Goal: Task Accomplishment & Management: Manage account settings

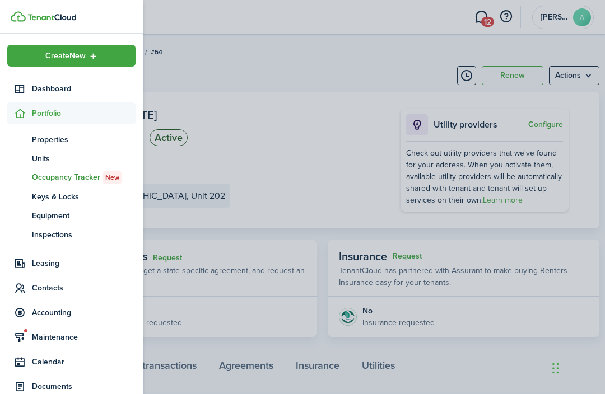
click at [15, 313] on icon at bounding box center [20, 312] width 12 height 11
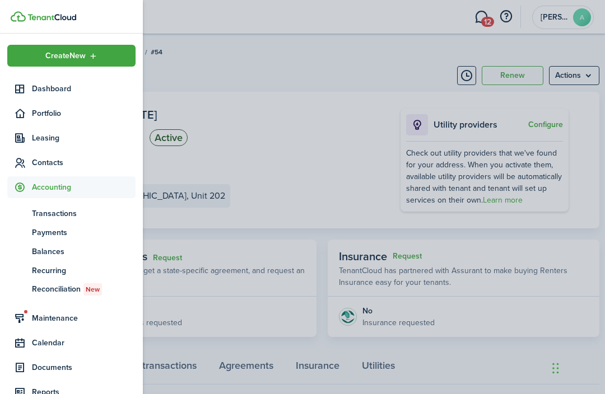
click at [57, 213] on span "Transactions" at bounding box center [84, 214] width 104 height 12
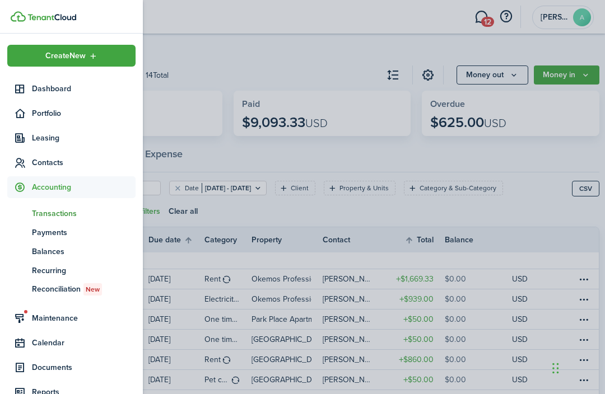
click at [262, 160] on div "All Income Expense" at bounding box center [322, 158] width 554 height 39
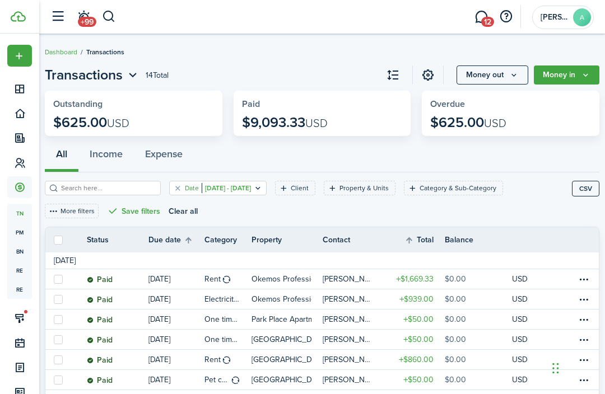
click at [251, 189] on filter-tag-value "[DATE] - [DATE]" at bounding box center [226, 188] width 49 height 10
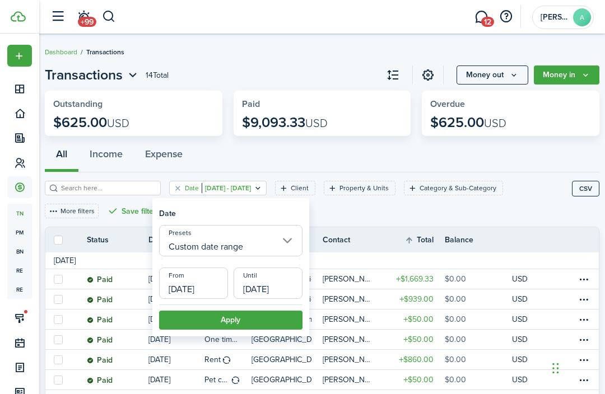
click at [282, 240] on input "Custom date range" at bounding box center [230, 240] width 143 height 31
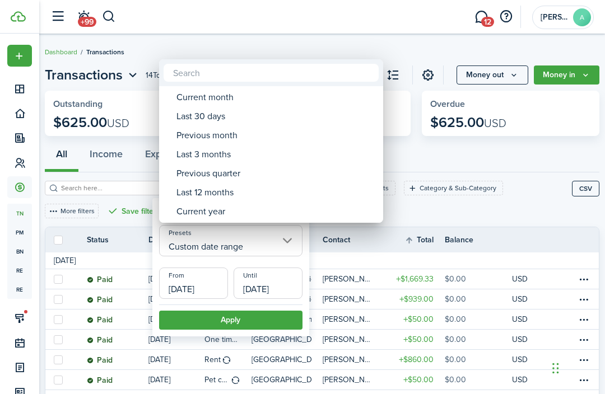
click at [240, 156] on div "Last 3 months" at bounding box center [275, 154] width 198 height 19
type input "Last 3 months"
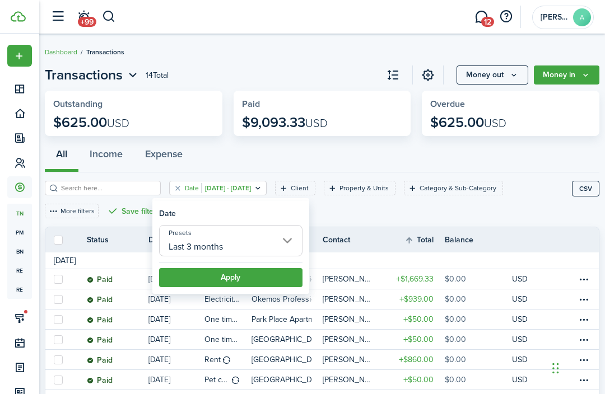
click at [275, 279] on button "Apply" at bounding box center [230, 277] width 143 height 19
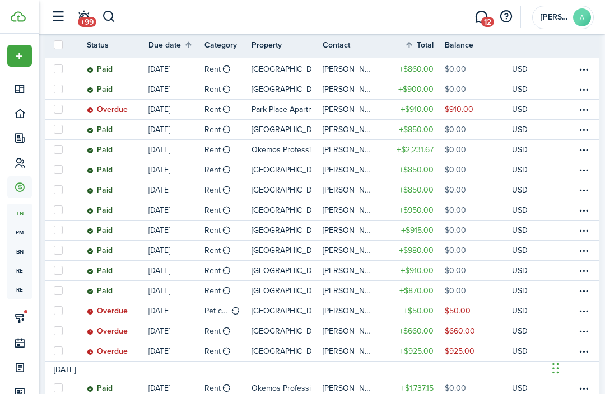
scroll to position [268, 0]
click at [587, 330] on table-menu-btn-icon at bounding box center [583, 331] width 13 height 13
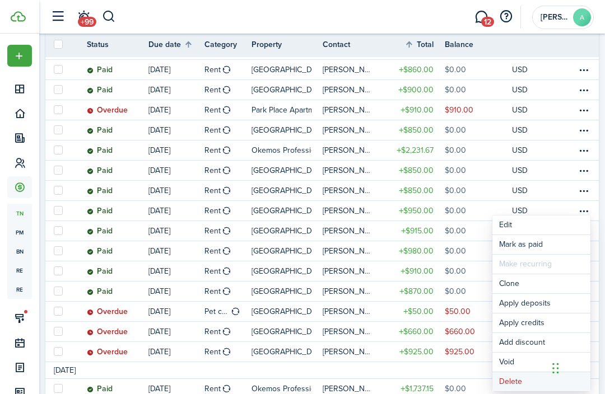
click at [517, 389] on button "Delete" at bounding box center [541, 381] width 98 height 19
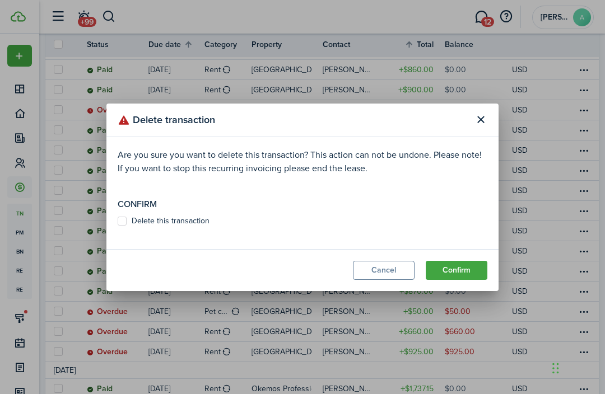
click at [117, 230] on modal-body "Are you sure you want to delete this transaction? This action can not be undone…" at bounding box center [302, 193] width 392 height 112
click at [121, 223] on label "Delete this transaction" at bounding box center [164, 221] width 92 height 9
click at [118, 221] on input "Delete this transaction" at bounding box center [117, 221] width 1 height 1
checkbox input "true"
click at [465, 270] on button "Confirm" at bounding box center [457, 270] width 62 height 19
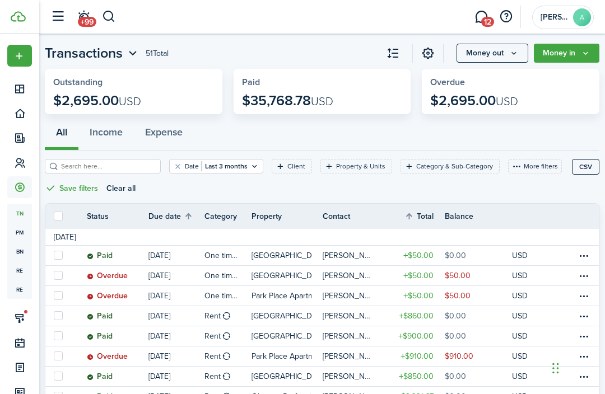
scroll to position [0, 0]
